Goal: Check status

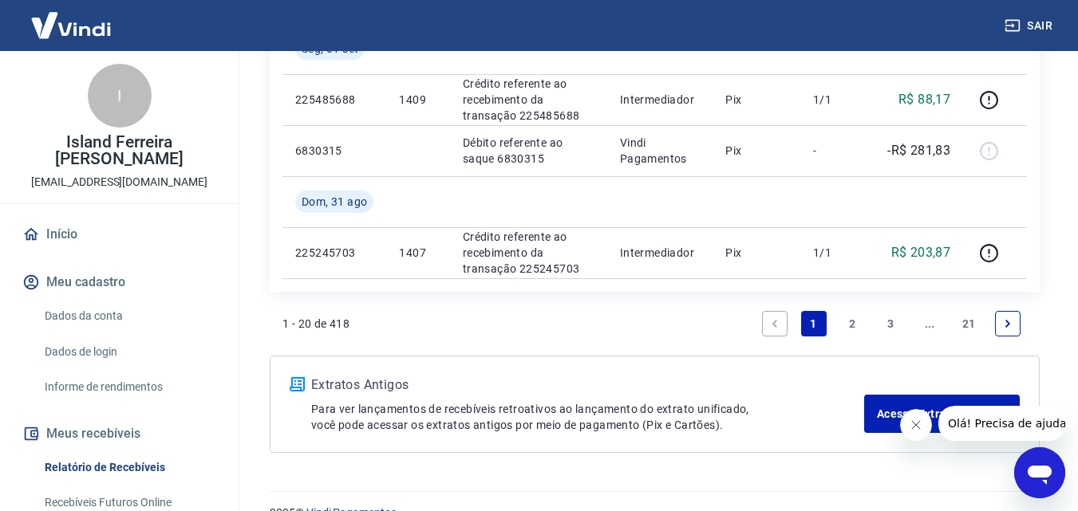
scroll to position [1754, 0]
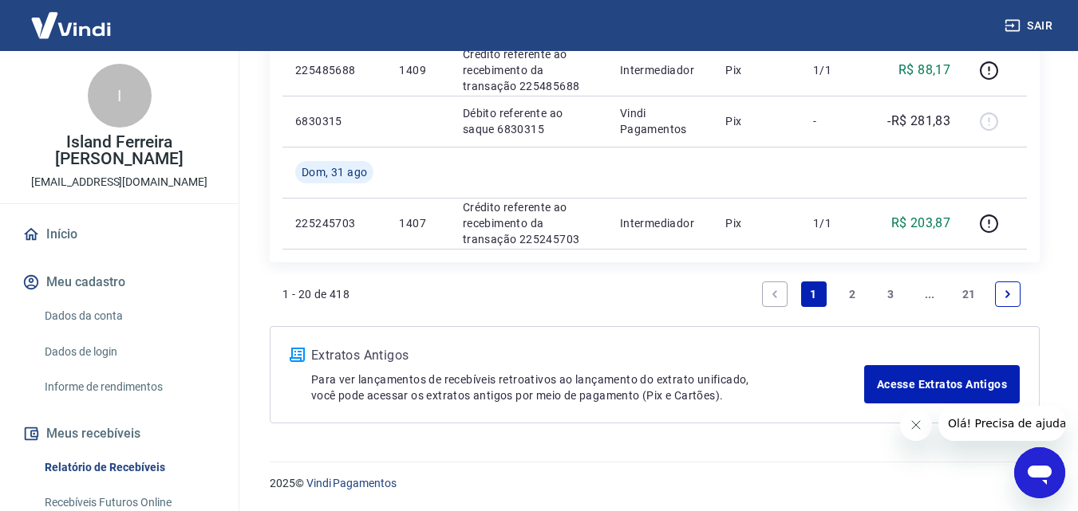
click at [856, 291] on link "2" at bounding box center [852, 295] width 26 height 26
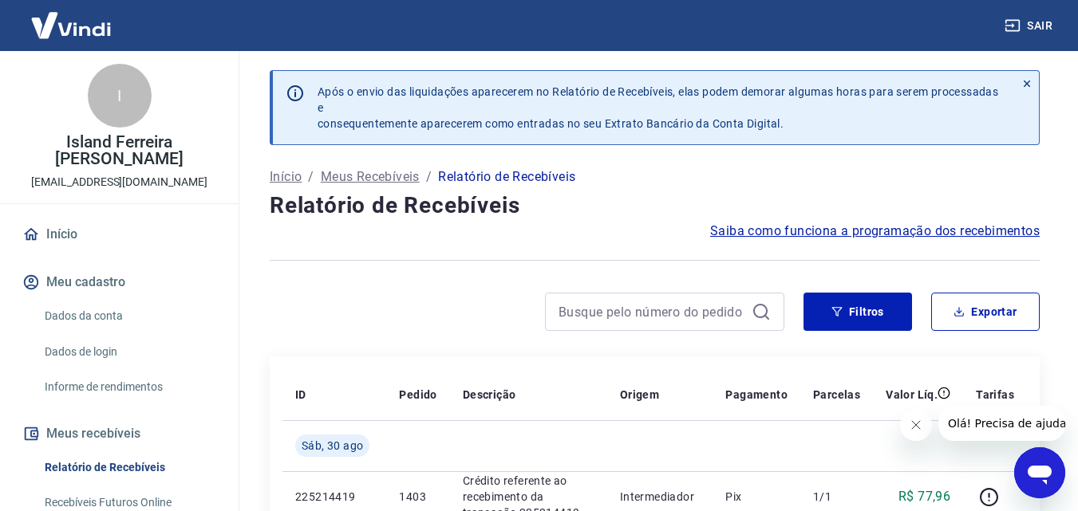
click at [487, 175] on p "Relatório de Recebíveis" at bounding box center [506, 176] width 137 height 19
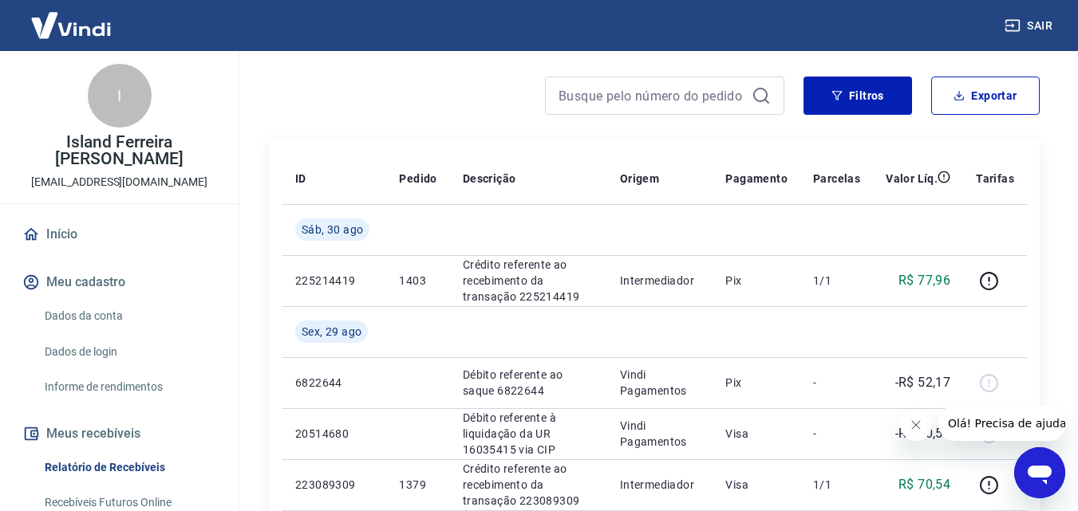
scroll to position [239, 0]
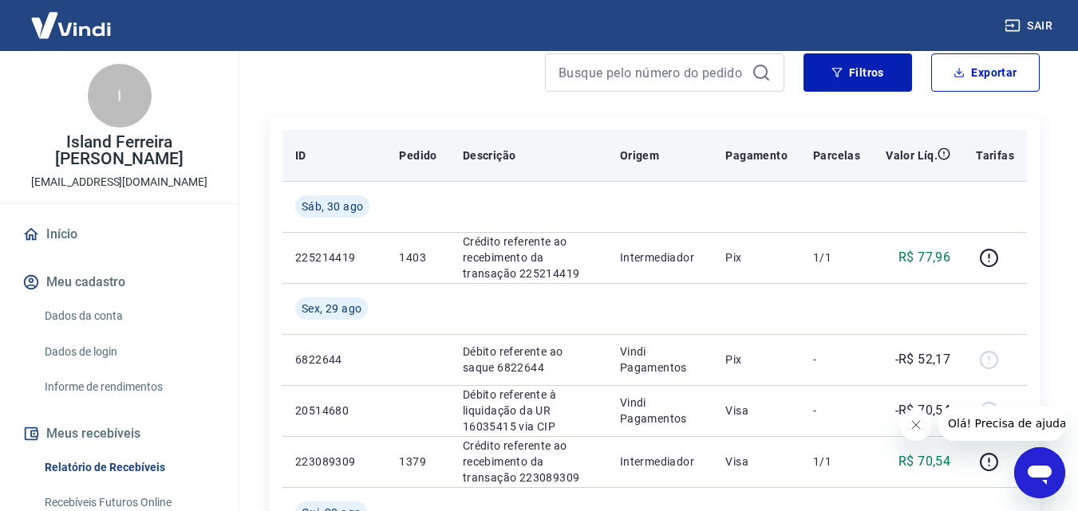
click at [837, 157] on p "Parcelas" at bounding box center [836, 156] width 47 height 16
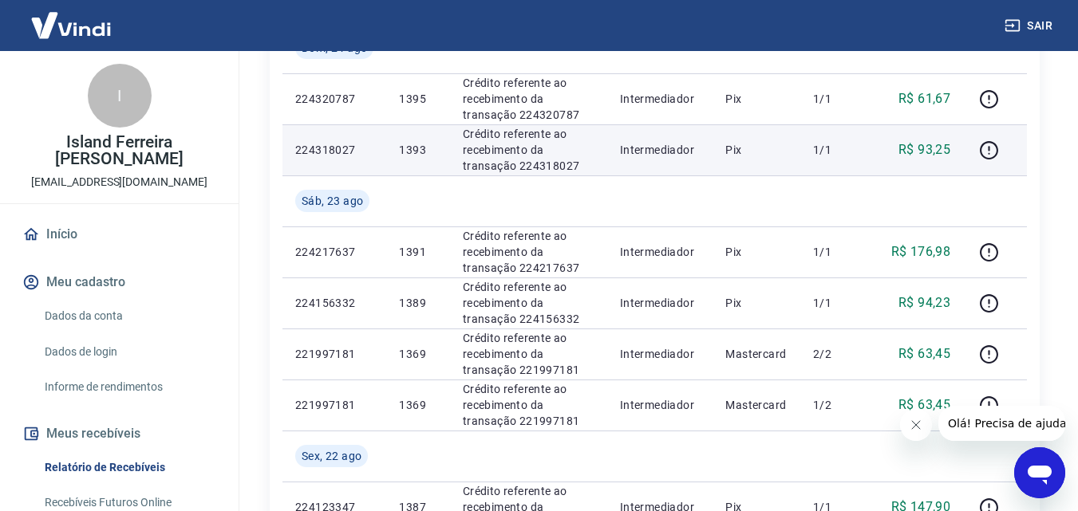
scroll to position [956, 0]
